Goal: Information Seeking & Learning: Learn about a topic

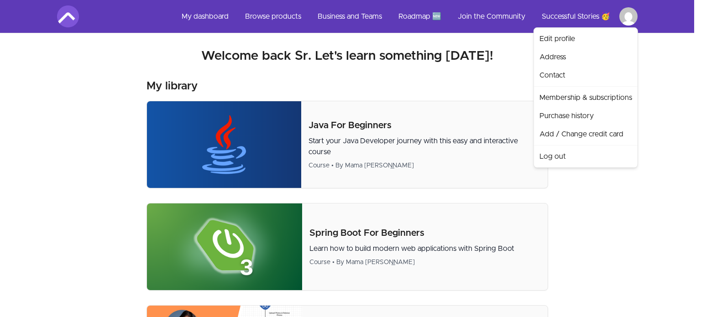
click at [565, 36] on link "Edit profile" at bounding box center [586, 39] width 100 height 18
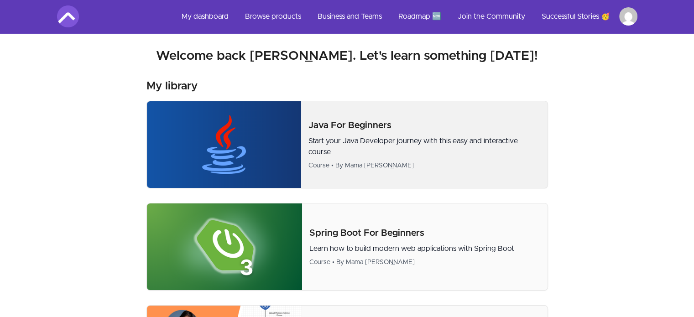
click at [369, 136] on p "Start your Java Developer journey with this easy and interactive course" at bounding box center [424, 147] width 232 height 22
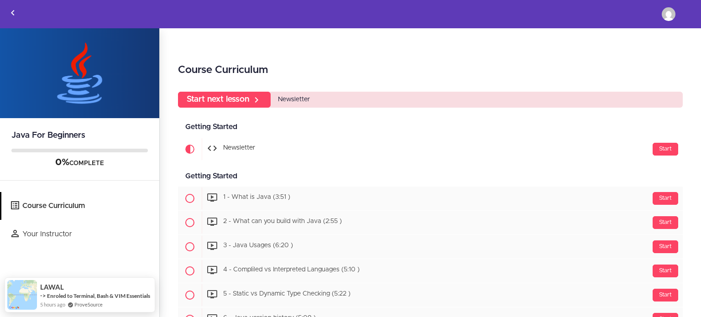
click at [164, 184] on div "Course Curriculum Start next lesson Newsletter Getting Started Available in day…" at bounding box center [430, 173] width 541 height 290
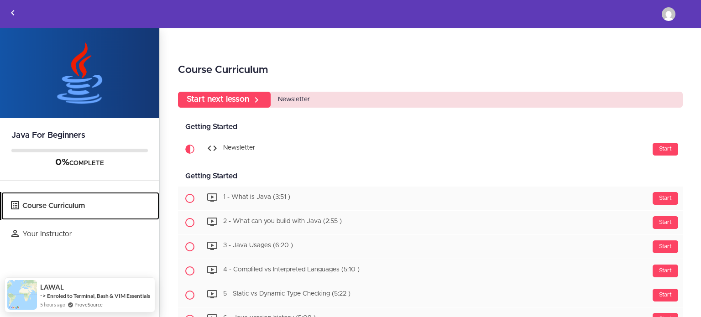
click at [72, 208] on link "Course Curriculum" at bounding box center [80, 206] width 158 height 28
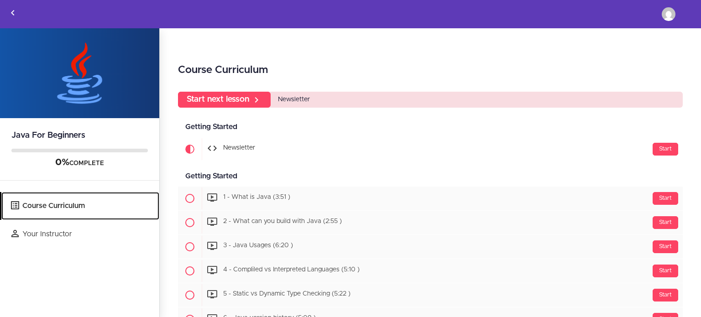
click at [68, 204] on link "Course Curriculum" at bounding box center [80, 206] width 158 height 28
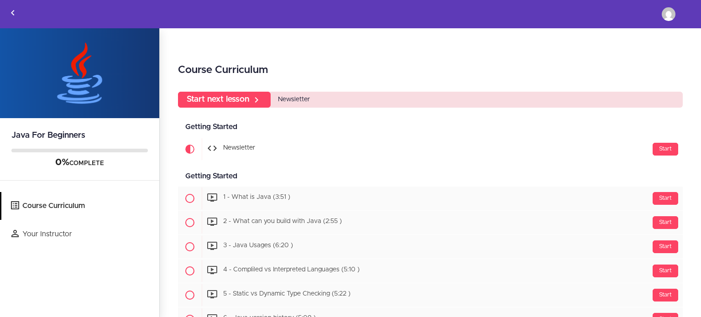
click at [166, 218] on div "Course Curriculum Start next lesson Newsletter Getting Started Available in day…" at bounding box center [430, 173] width 541 height 290
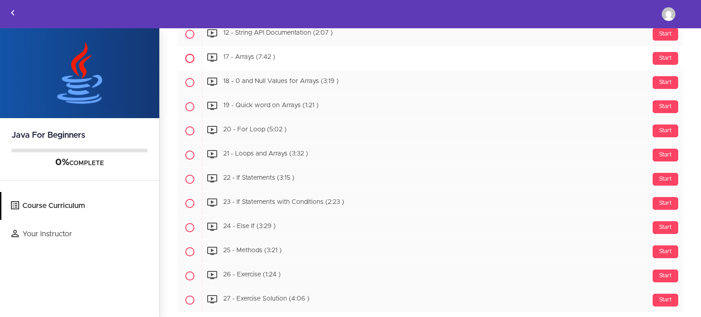
scroll to position [1089, 0]
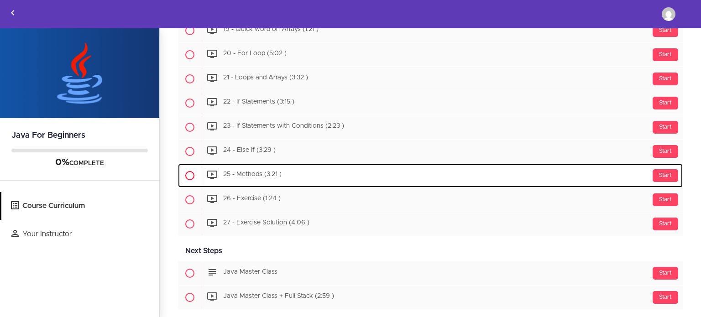
click at [259, 172] on span "25 - Methods (3:21 )" at bounding box center [252, 175] width 58 height 6
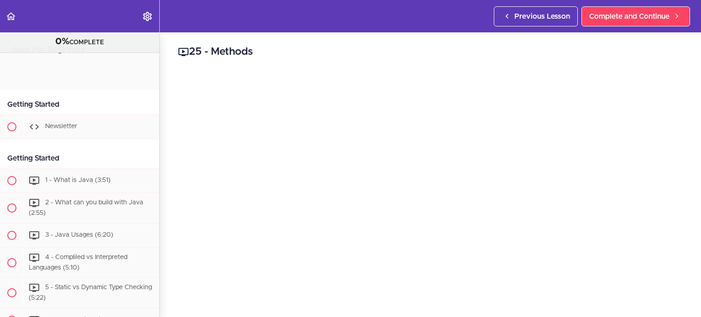
scroll to position [1258, 0]
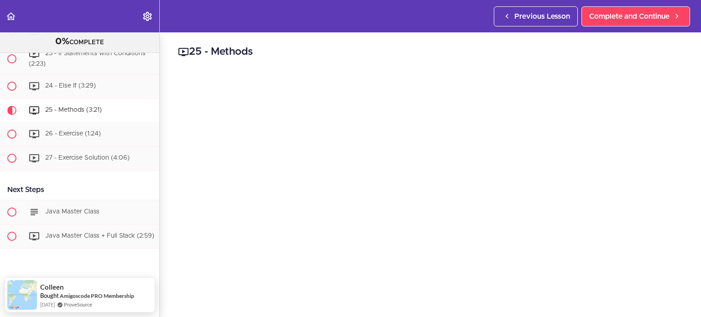
click at [166, 148] on div "25 - Methods Complete and Continue 1 - Follow us on LinkedIn 2 - Subscribe to o…" at bounding box center [430, 174] width 541 height 285
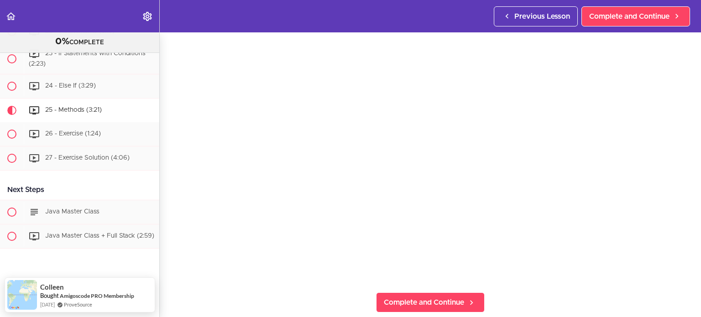
scroll to position [91, 0]
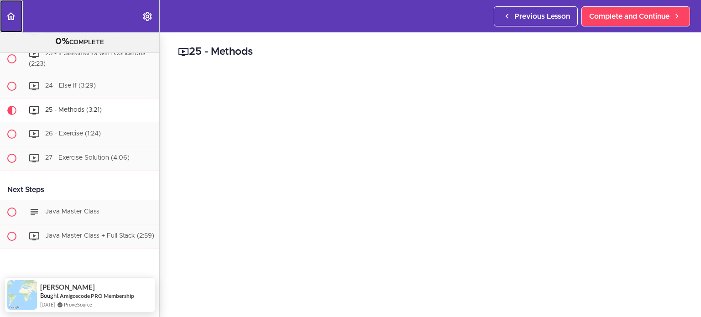
click at [12, 15] on icon "Back to course curriculum" at bounding box center [10, 16] width 11 height 11
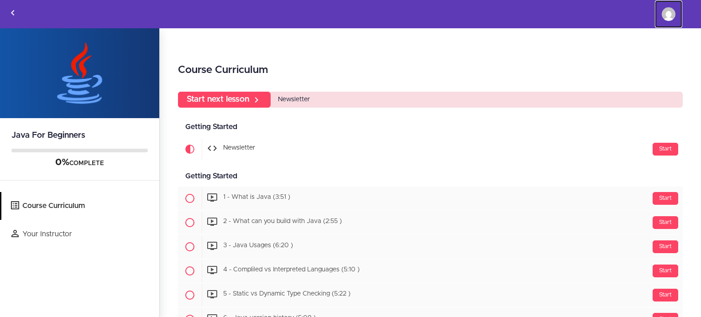
click at [668, 16] on img at bounding box center [669, 14] width 14 height 14
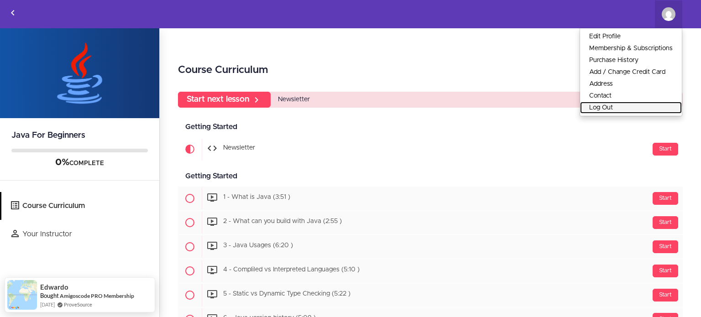
click at [610, 104] on link "Log Out" at bounding box center [631, 108] width 102 height 12
